Goal: Check status: Check status

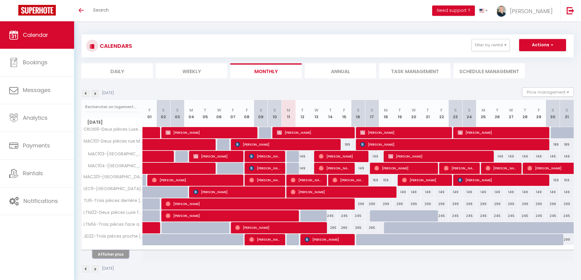
click at [111, 255] on button "Afficher plus" at bounding box center [110, 254] width 37 height 8
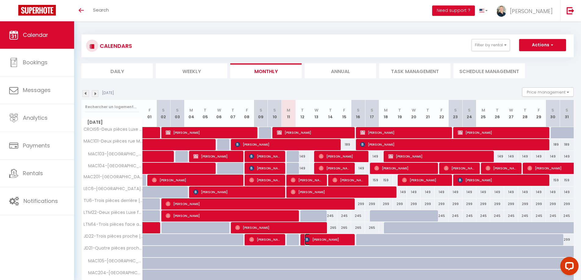
click at [347, 240] on span "[PERSON_NAME]" at bounding box center [328, 240] width 47 height 12
select select "OK"
select select "KO"
select select "0"
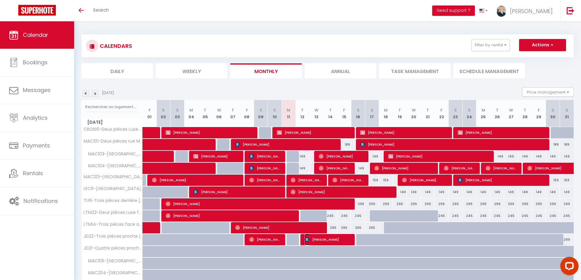
select select "1"
select select
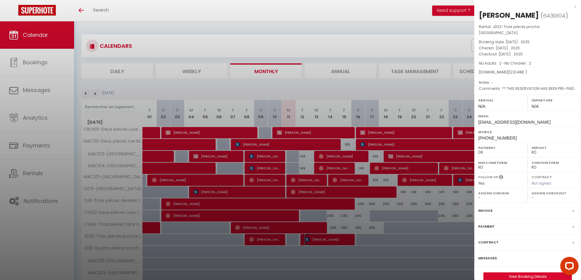
select select "8761"
click at [574, 6] on div "x" at bounding box center [525, 6] width 102 height 7
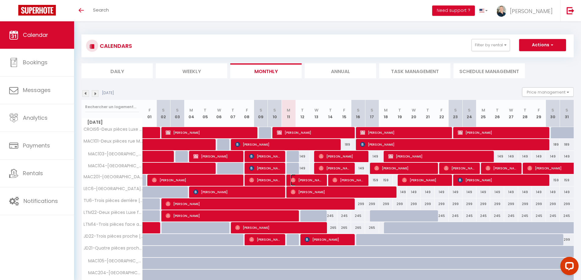
click at [316, 179] on span "[PERSON_NAME]" at bounding box center [307, 180] width 33 height 12
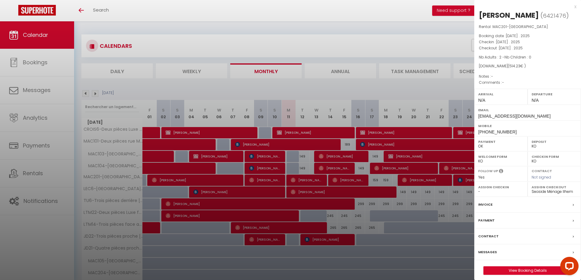
click at [414, 206] on div at bounding box center [290, 140] width 581 height 280
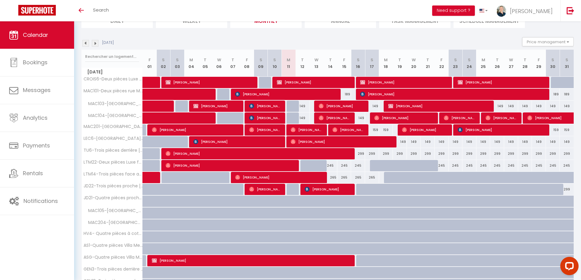
scroll to position [61, 0]
